Goal: Check status: Check status

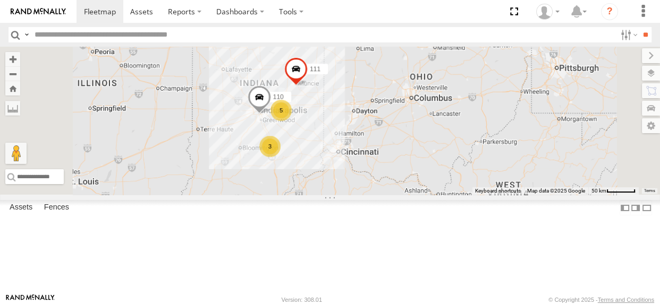
drag, startPoint x: 321, startPoint y: 110, endPoint x: 339, endPoint y: 139, distance: 33.6
click at [339, 139] on div "5 116 110 3 111" at bounding box center [330, 121] width 660 height 148
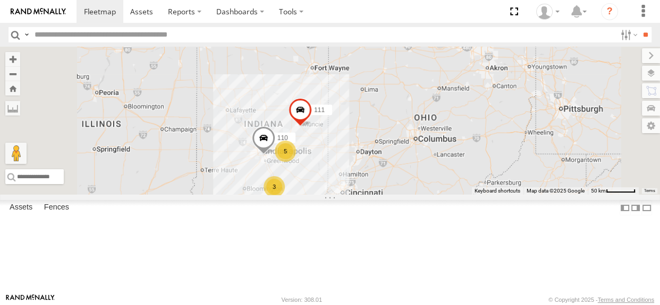
drag, startPoint x: 378, startPoint y: 88, endPoint x: 386, endPoint y: 125, distance: 38.5
click at [382, 134] on div "5 116 110 3 111" at bounding box center [330, 121] width 660 height 148
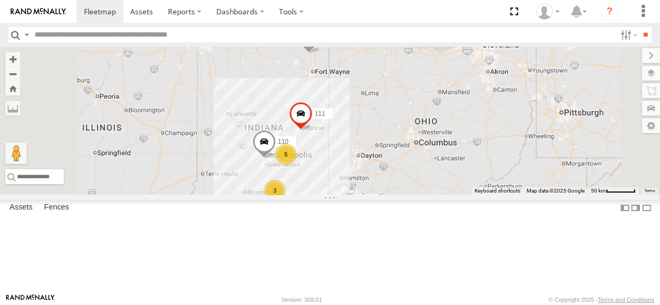
click at [410, 123] on div "5 116 110 3 111" at bounding box center [330, 121] width 660 height 148
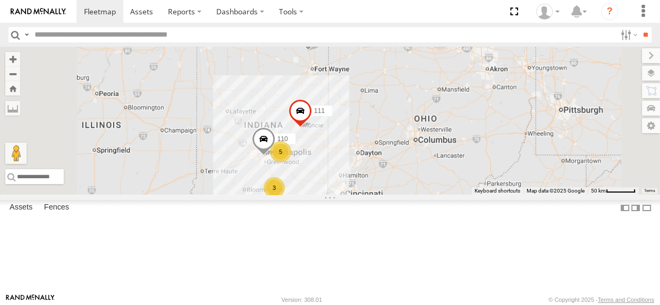
click at [320, 51] on span at bounding box center [307, 36] width 23 height 29
click at [322, 39] on label at bounding box center [312, 34] width 21 height 7
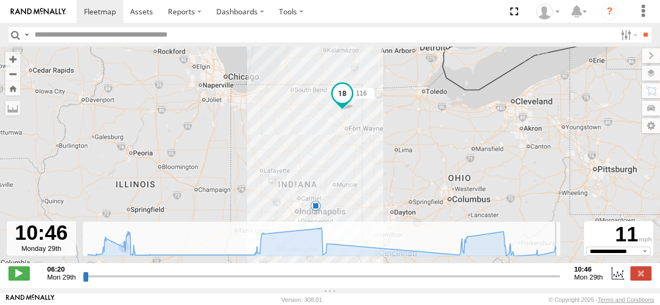
drag, startPoint x: 86, startPoint y: 284, endPoint x: 565, endPoint y: 265, distance: 479.5
type input "**********"
click at [560, 271] on input "range" at bounding box center [322, 276] width 478 height 10
click at [640, 277] on label at bounding box center [640, 274] width 21 height 14
